Goal: Task Accomplishment & Management: Manage account settings

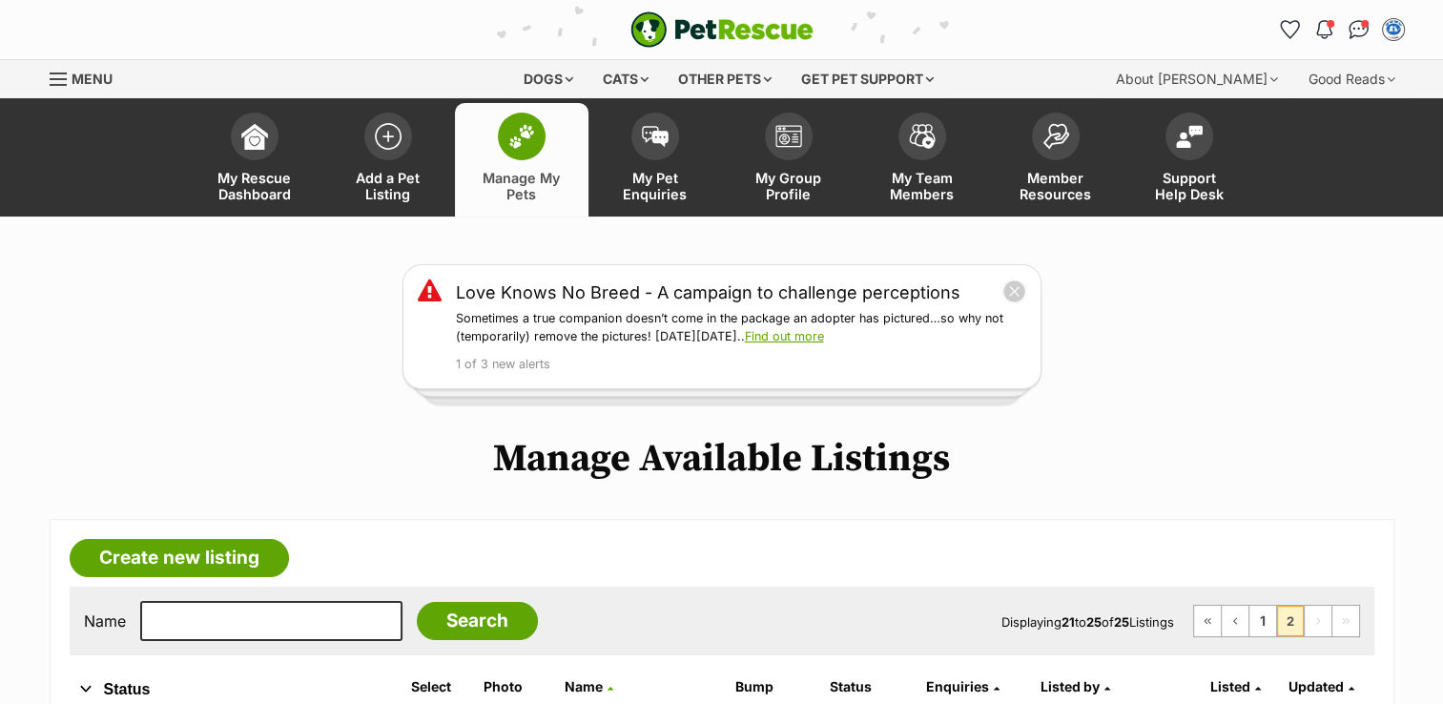
click at [529, 147] on img at bounding box center [521, 136] width 27 height 25
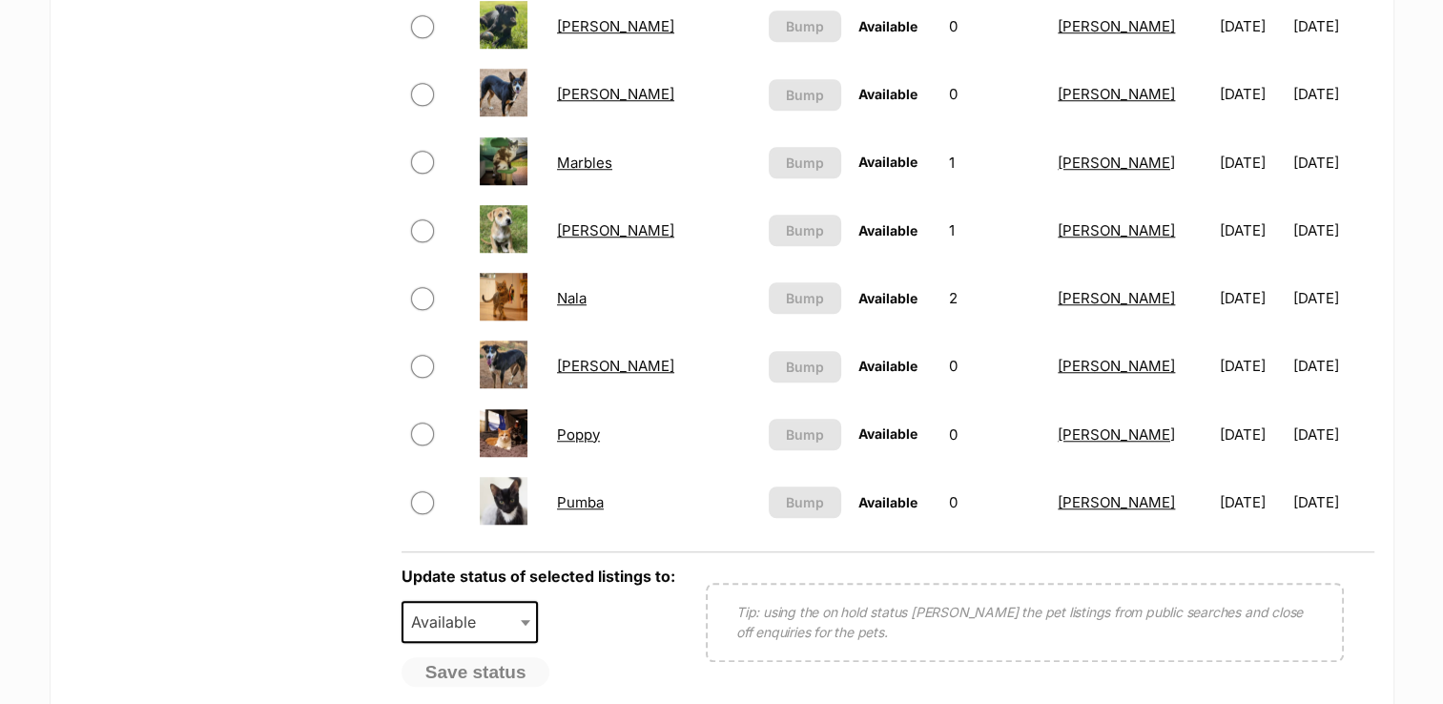
scroll to position [2141, 0]
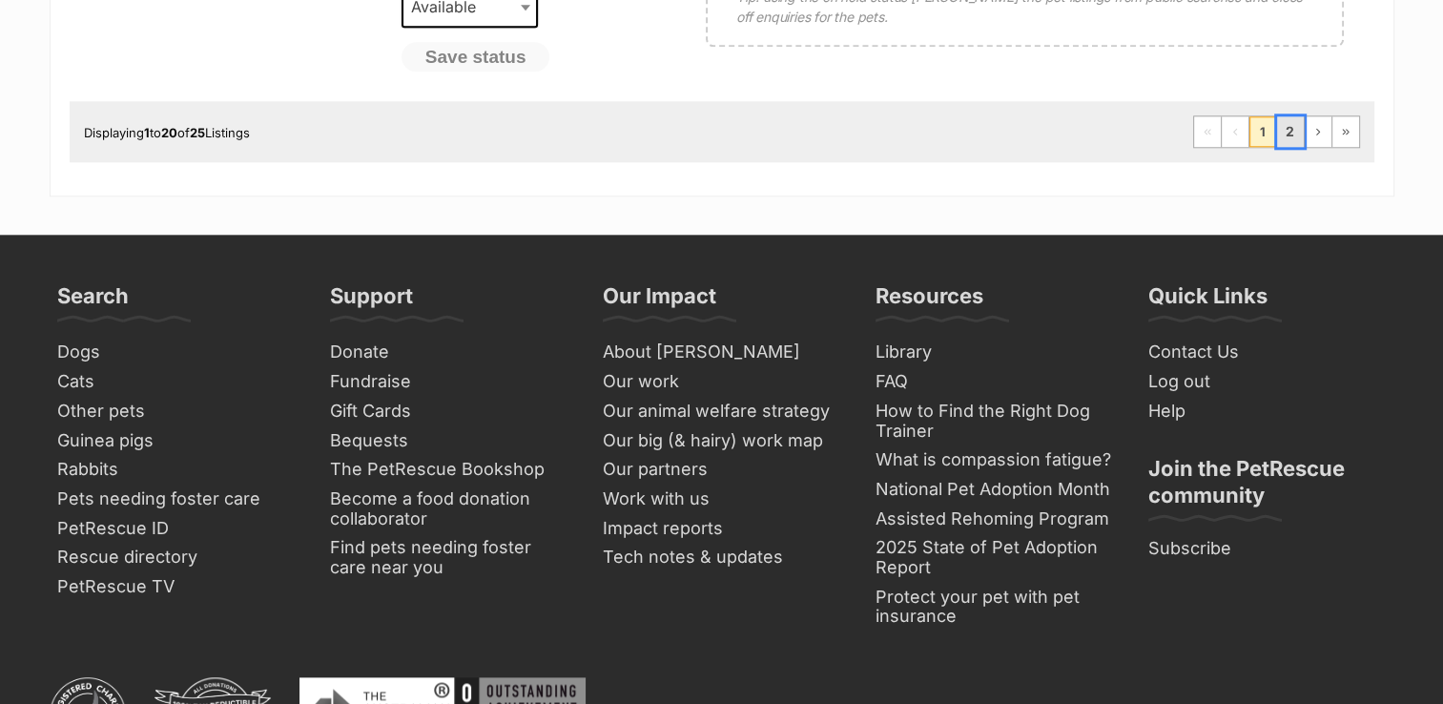
click at [1293, 127] on link "2" at bounding box center [1290, 131] width 27 height 31
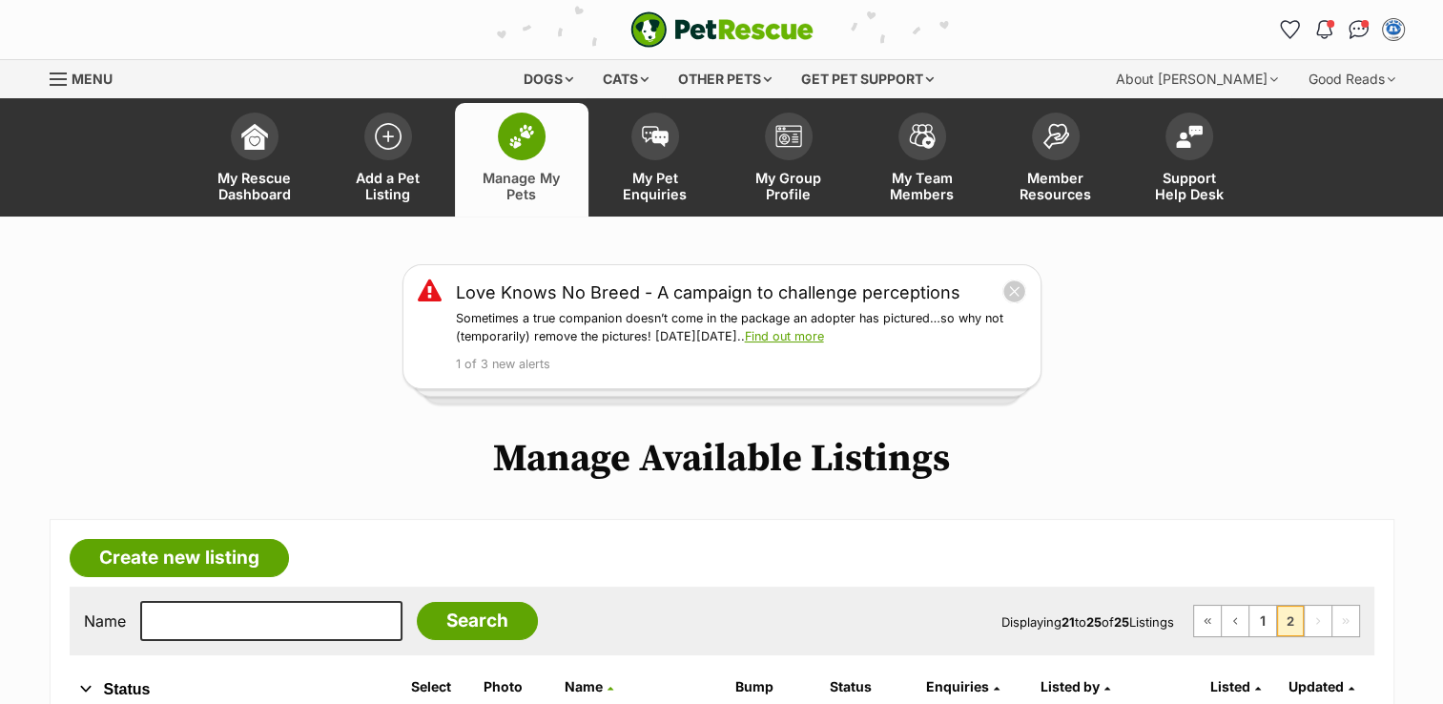
click at [543, 144] on span at bounding box center [522, 137] width 48 height 48
